Goal: Task Accomplishment & Management: Manage account settings

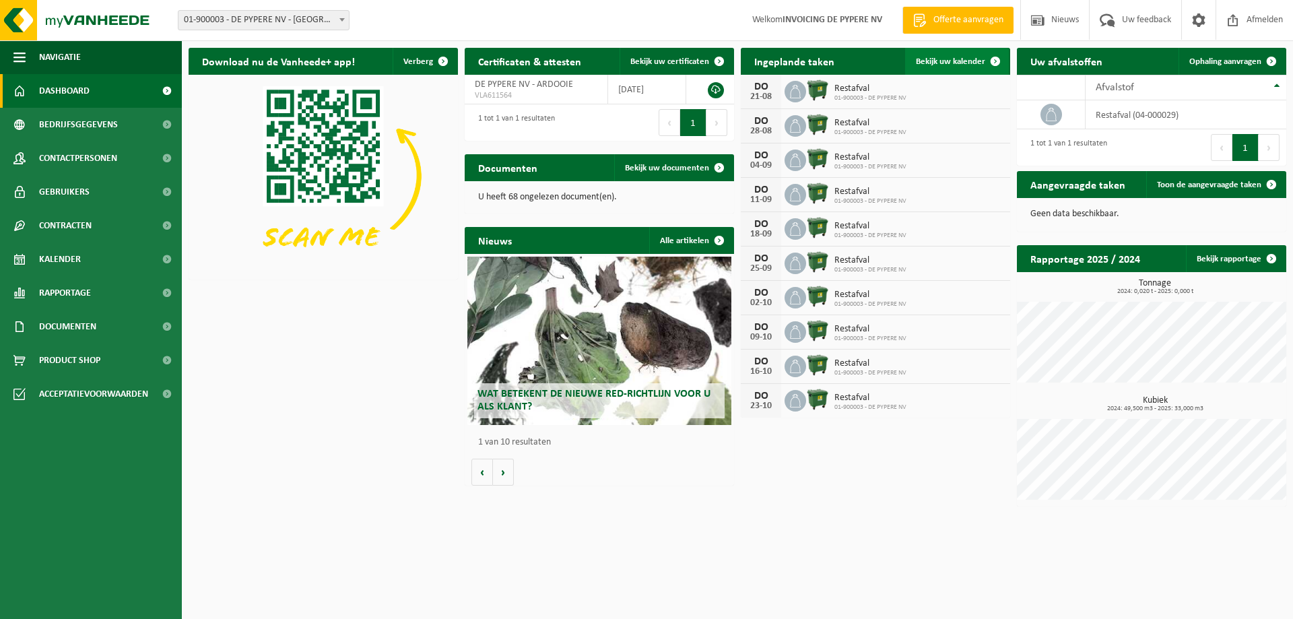
click at [979, 63] on span "Bekijk uw kalender" at bounding box center [950, 61] width 69 height 9
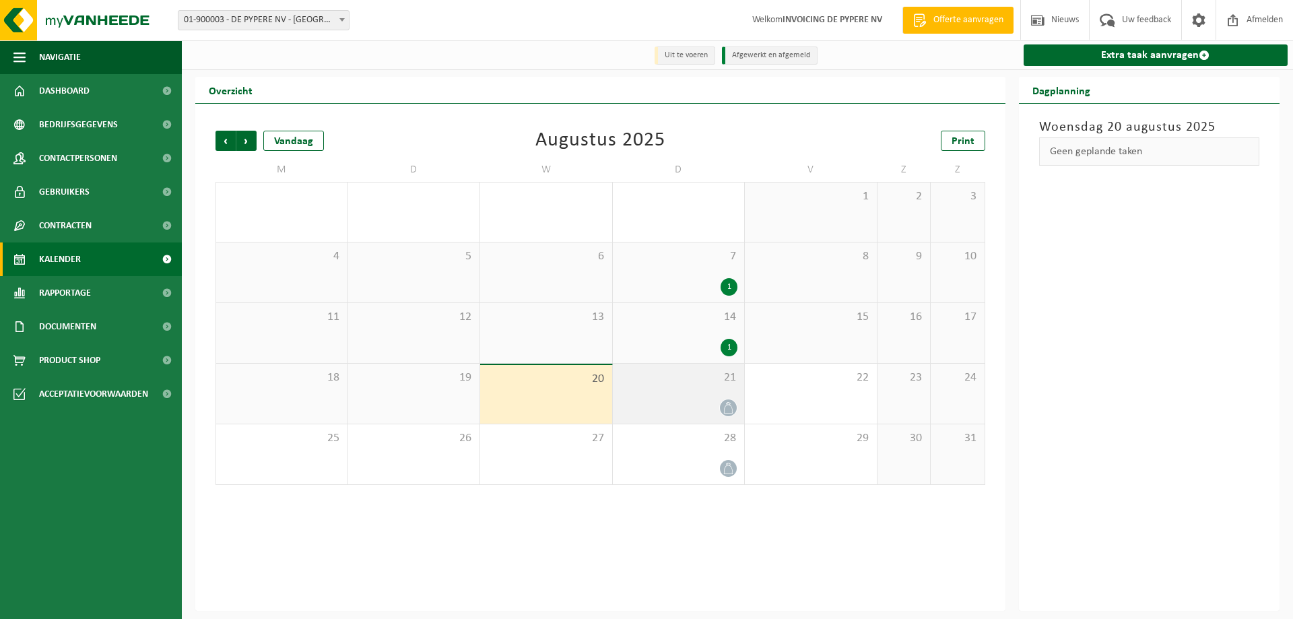
click at [728, 411] on icon at bounding box center [728, 407] width 11 height 11
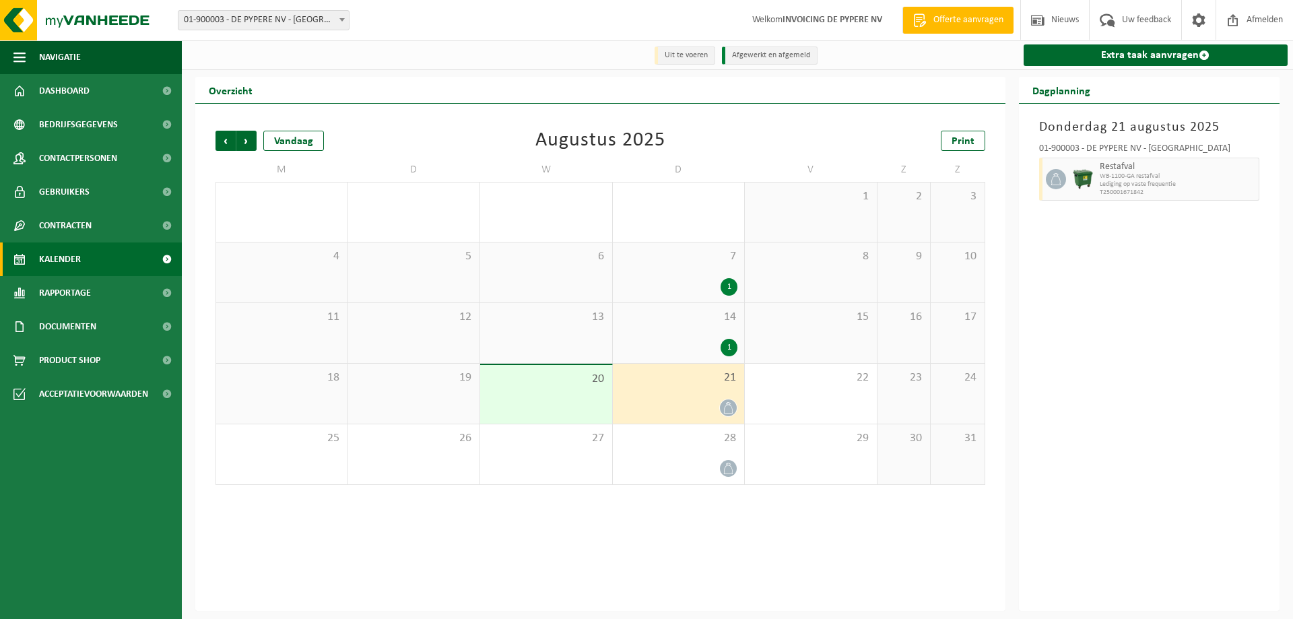
click at [661, 403] on div at bounding box center [679, 408] width 119 height 18
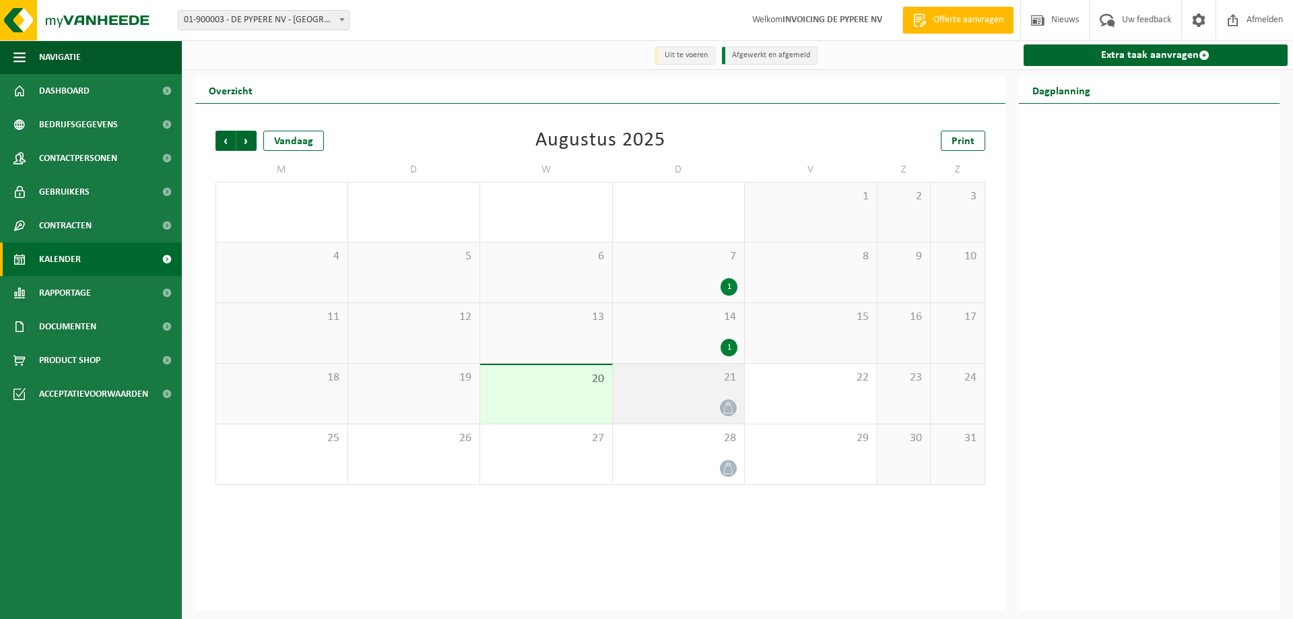
click at [662, 420] on div "21" at bounding box center [679, 394] width 132 height 60
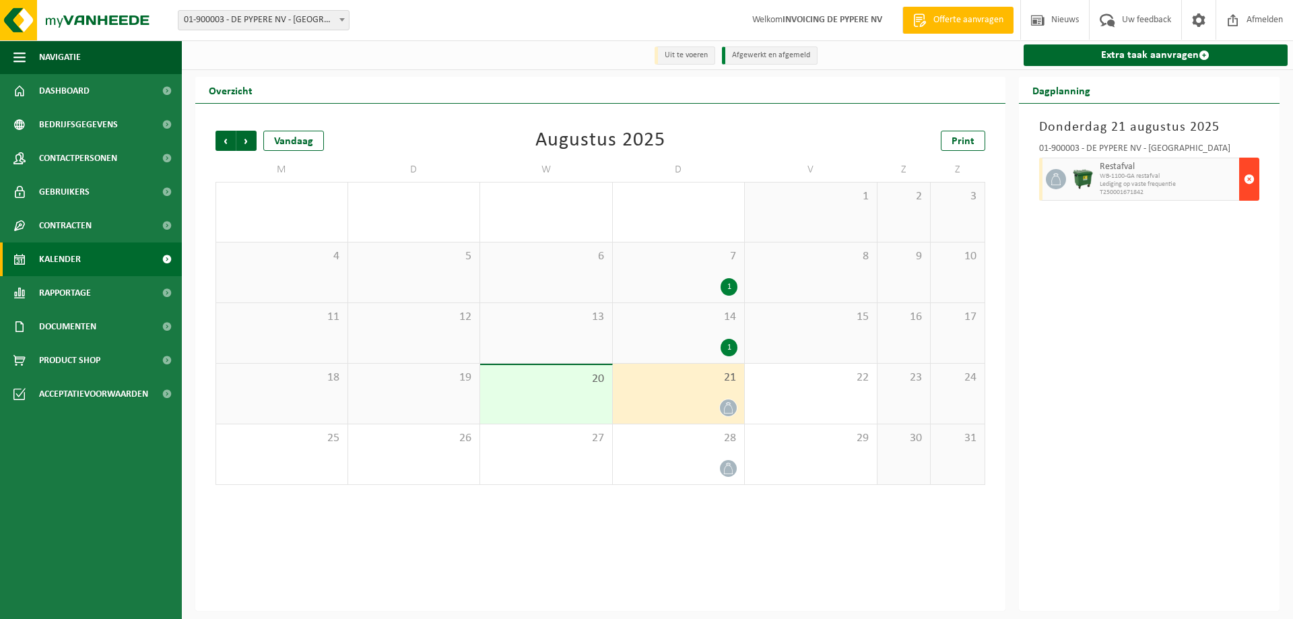
click at [1252, 180] on span "button" at bounding box center [1249, 179] width 11 height 27
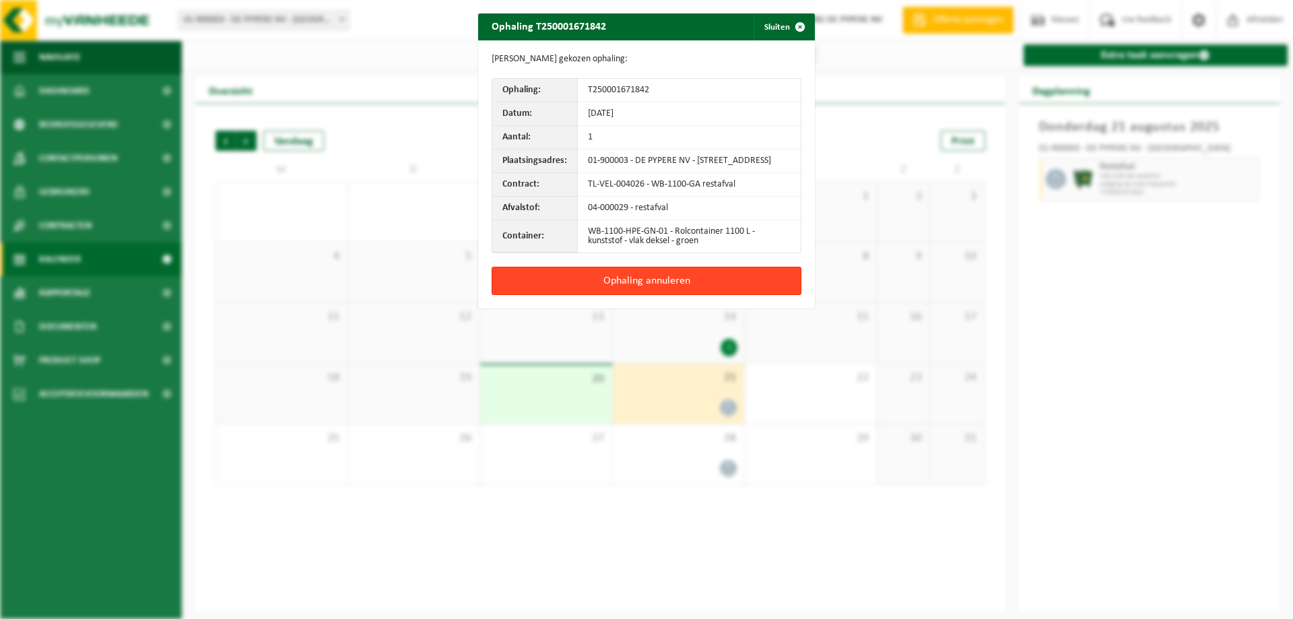
click at [634, 287] on button "Ophaling annuleren" at bounding box center [647, 281] width 310 height 28
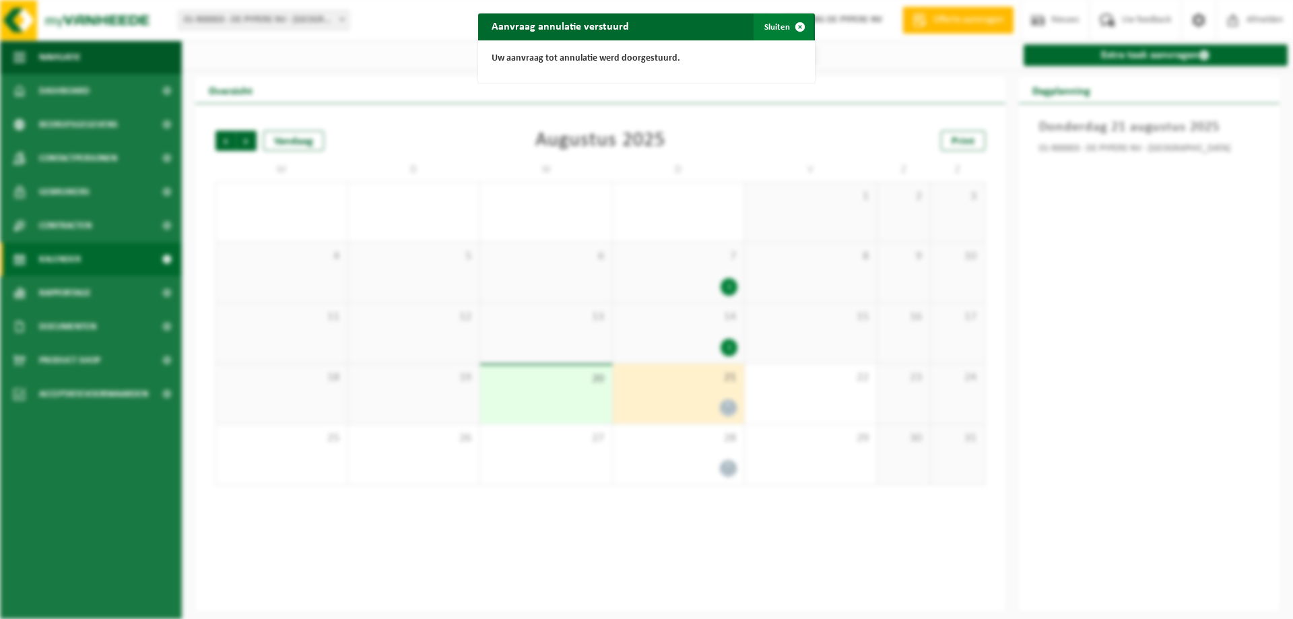
click at [795, 26] on span "button" at bounding box center [800, 26] width 27 height 27
